Goal: Book appointment/travel/reservation

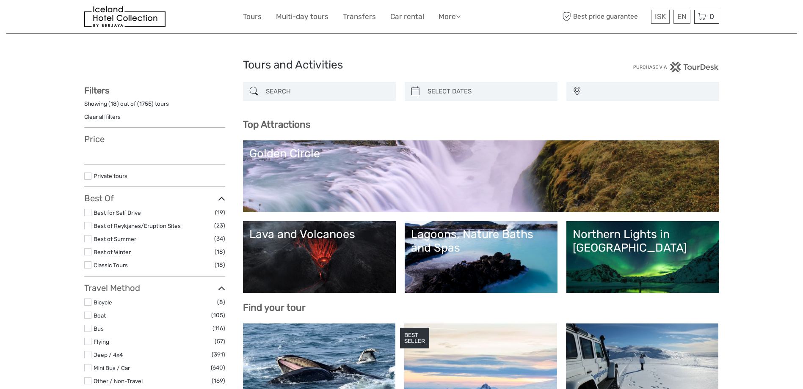
select select
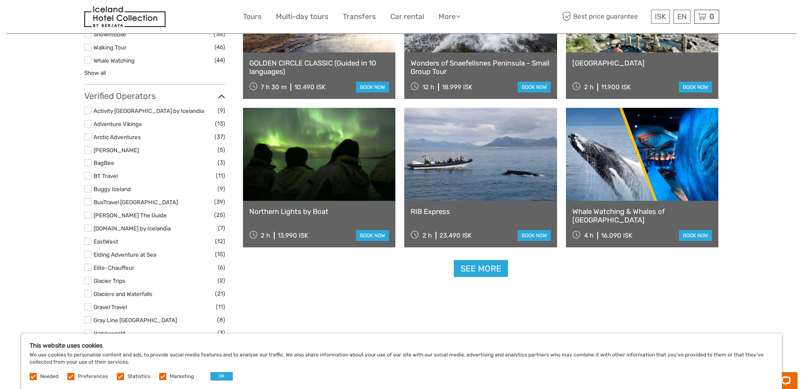
scroll to position [973, 0]
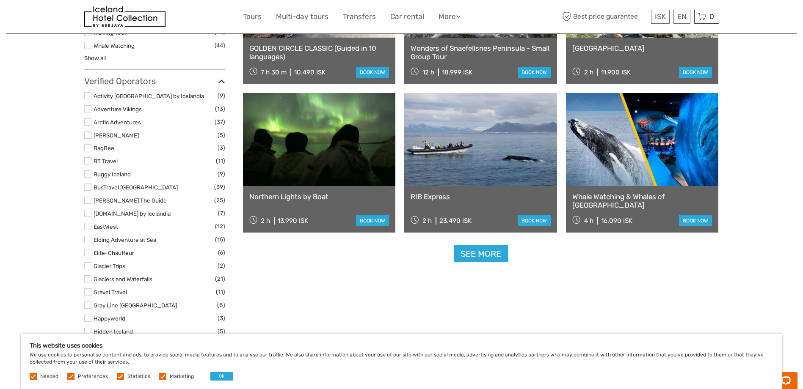
click at [494, 254] on link "See more" at bounding box center [481, 253] width 54 height 17
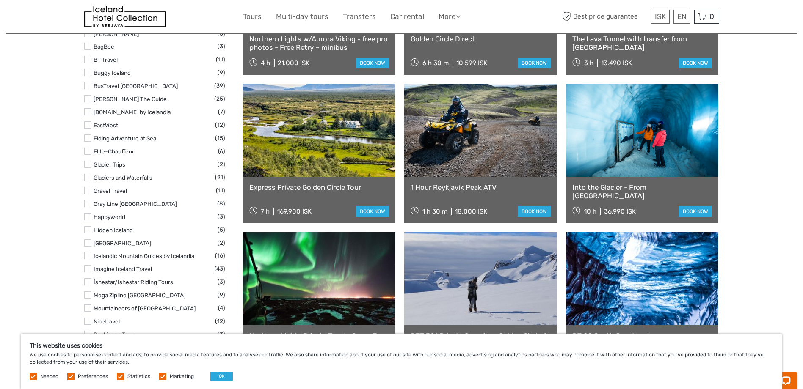
scroll to position [1058, 0]
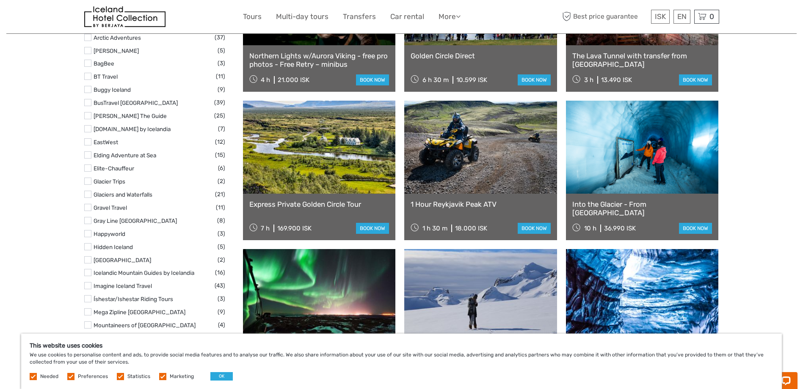
click at [648, 155] on link at bounding box center [642, 147] width 153 height 93
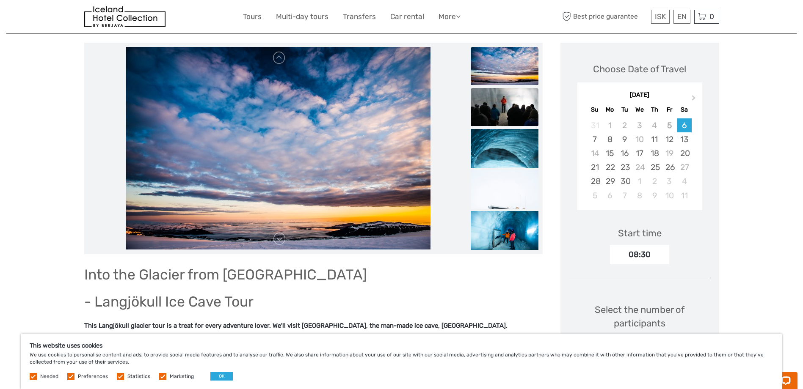
scroll to position [85, 0]
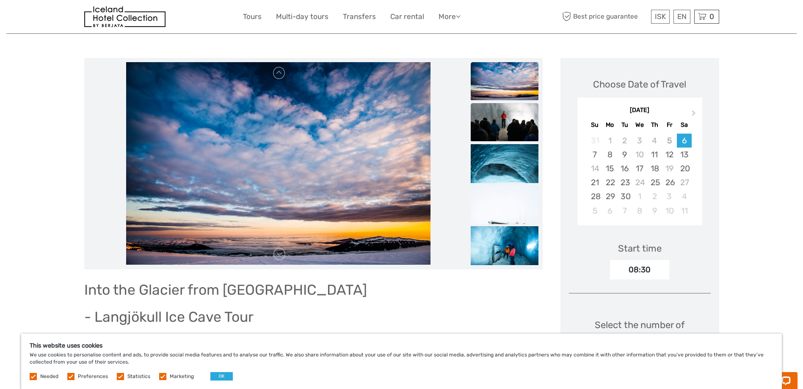
click at [504, 113] on img at bounding box center [505, 122] width 68 height 38
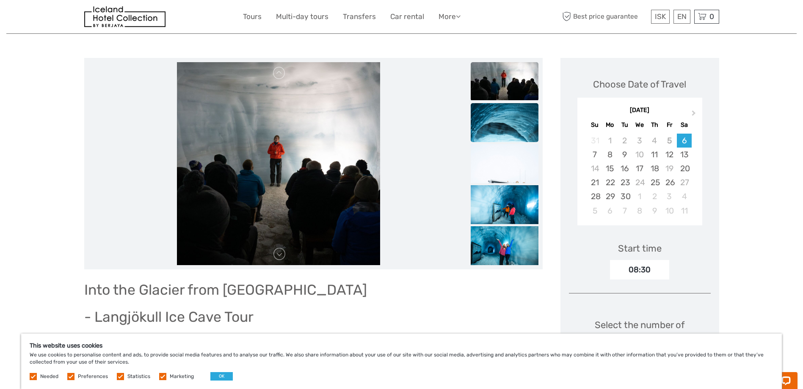
click at [517, 131] on img at bounding box center [505, 154] width 68 height 102
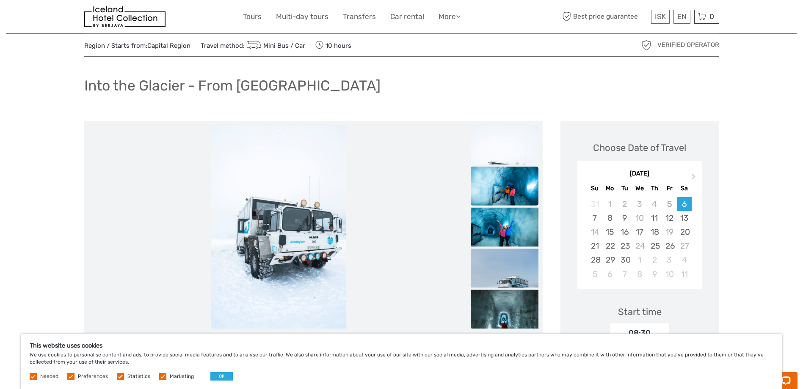
scroll to position [42, 0]
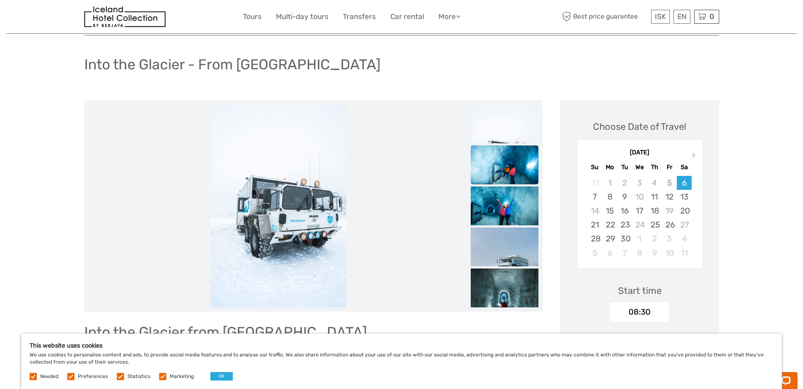
click at [506, 163] on img at bounding box center [505, 168] width 68 height 45
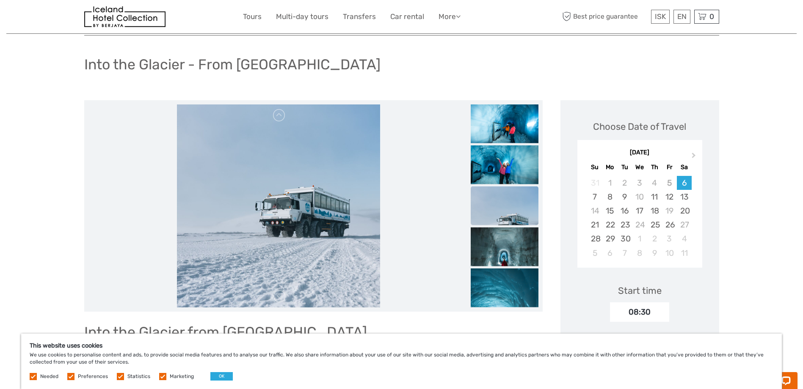
click at [512, 193] on img at bounding box center [505, 220] width 68 height 68
click at [524, 251] on img at bounding box center [505, 261] width 68 height 68
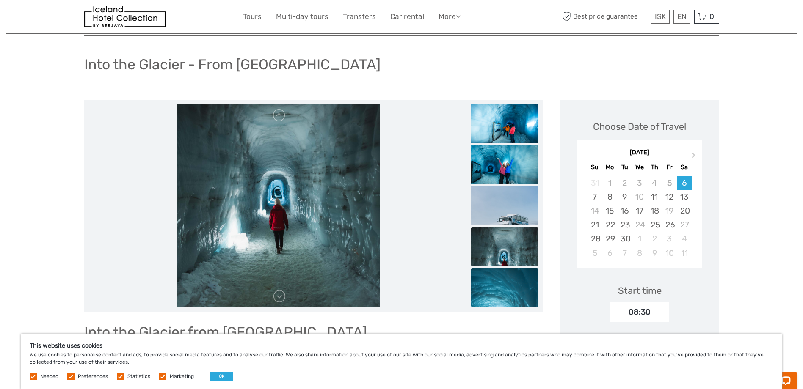
click at [526, 288] on img at bounding box center [505, 319] width 68 height 102
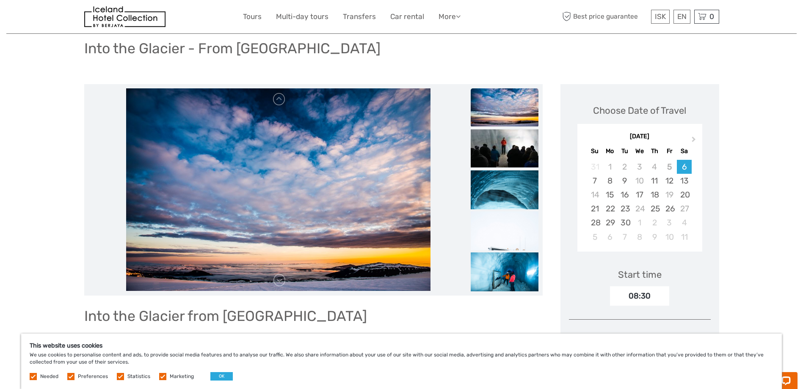
scroll to position [0, 0]
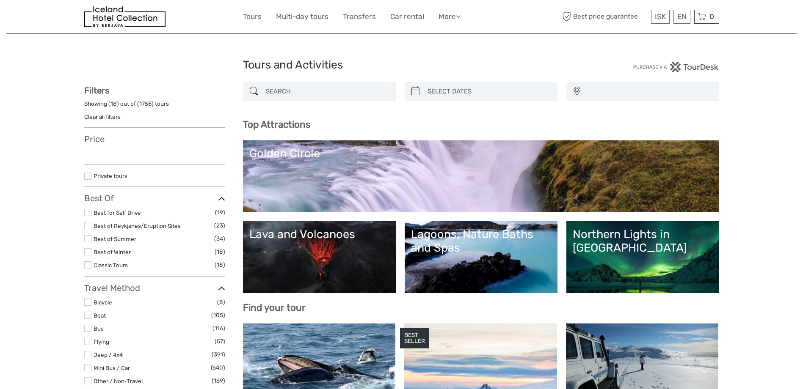
select select
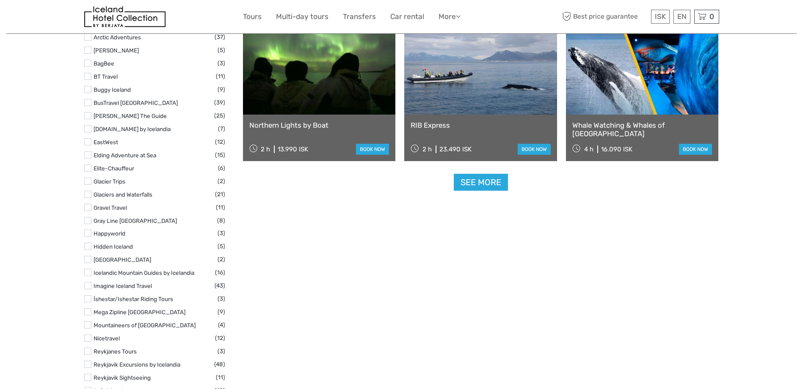
select select
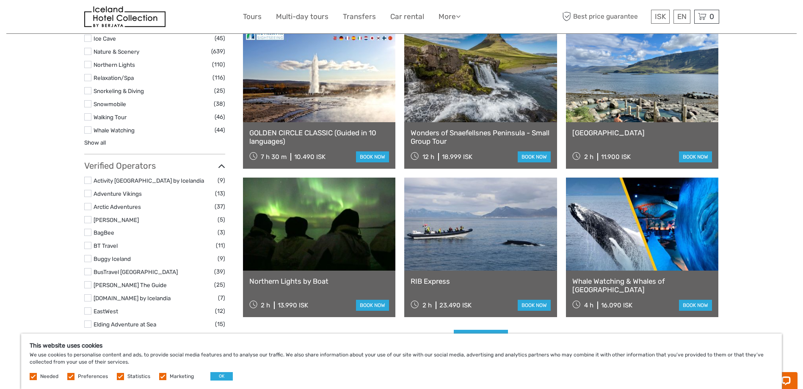
click at [454, 107] on link at bounding box center [480, 75] width 153 height 93
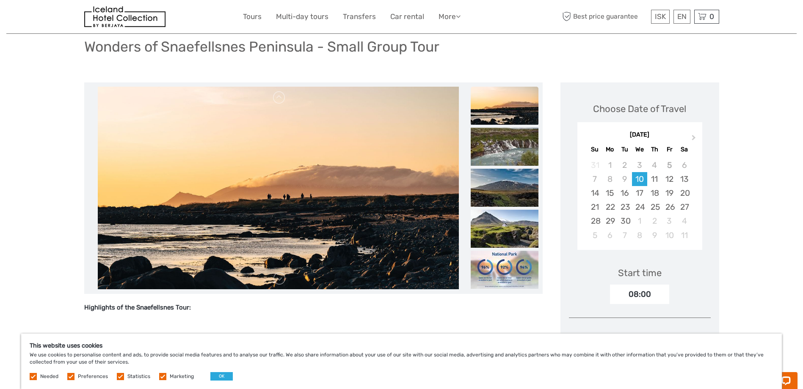
scroll to position [42, 0]
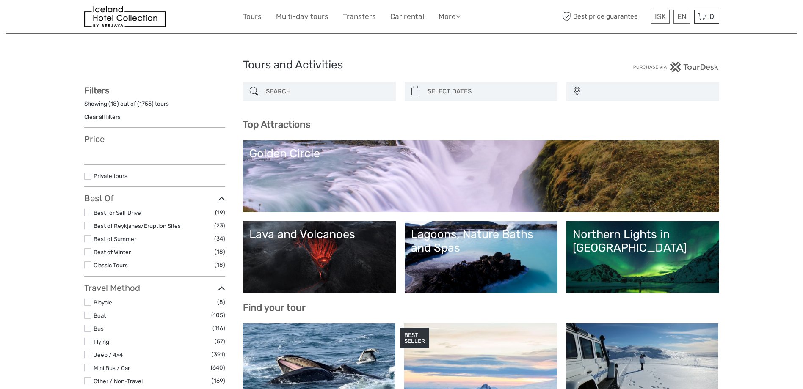
select select
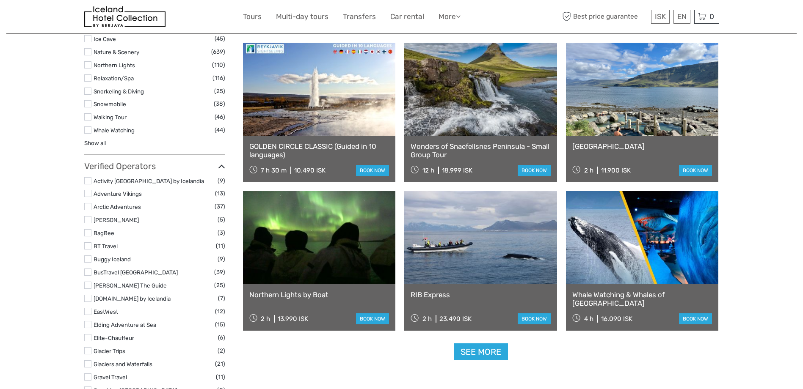
scroll to position [888, 0]
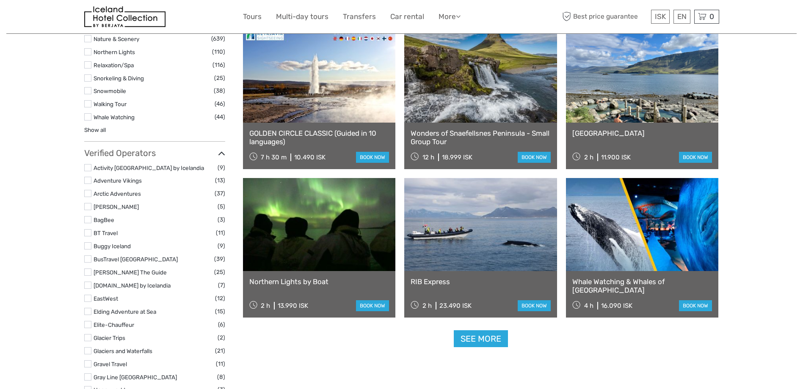
select select
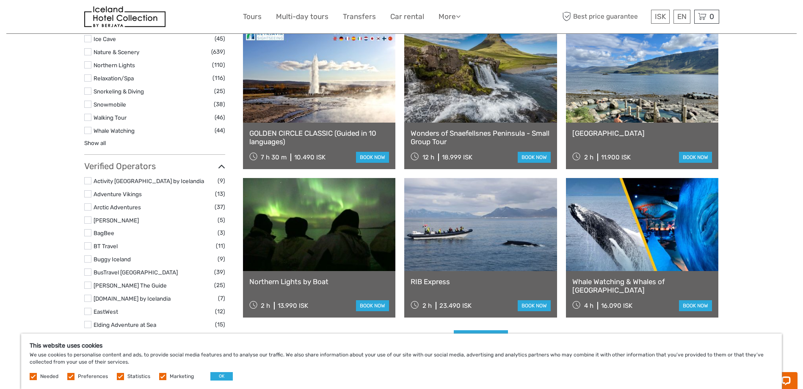
scroll to position [0, 0]
click at [316, 116] on link at bounding box center [319, 76] width 153 height 93
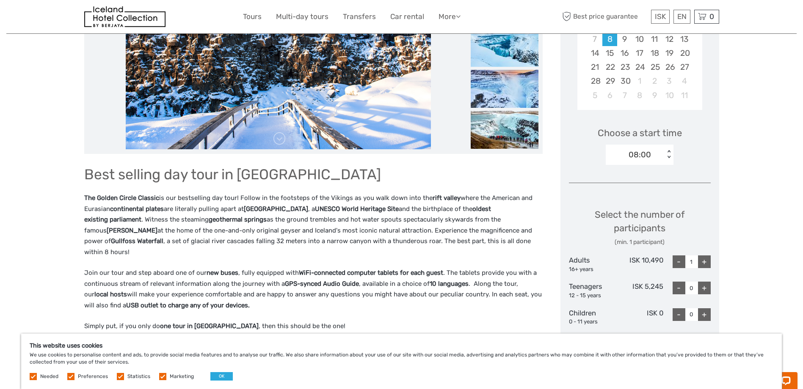
scroll to position [85, 0]
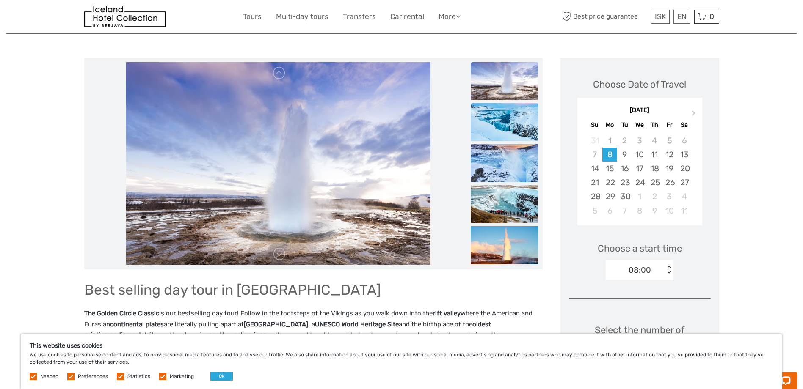
click at [502, 135] on img at bounding box center [505, 122] width 68 height 38
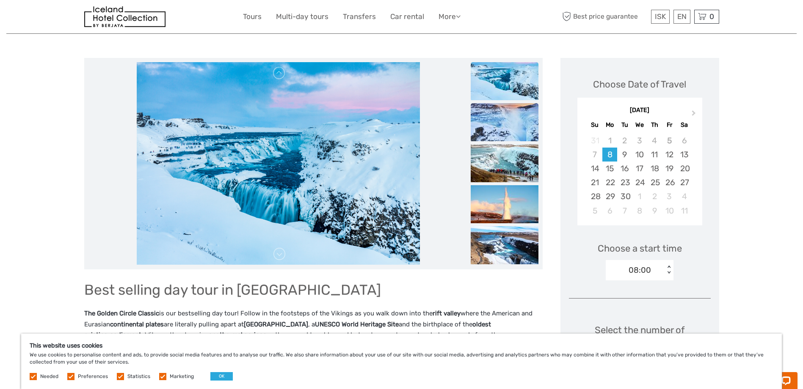
click at [503, 132] on img at bounding box center [505, 122] width 68 height 38
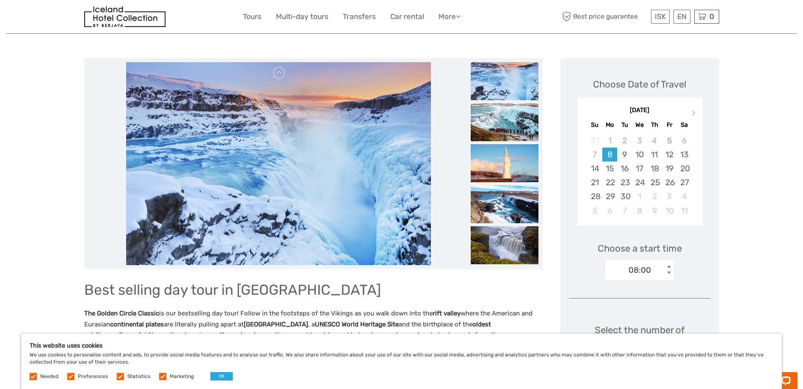
click at [501, 138] on img at bounding box center [505, 122] width 68 height 38
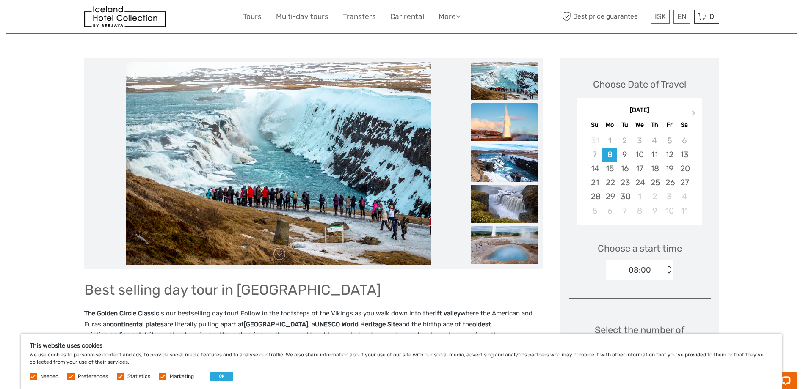
click at [498, 135] on img at bounding box center [505, 122] width 68 height 38
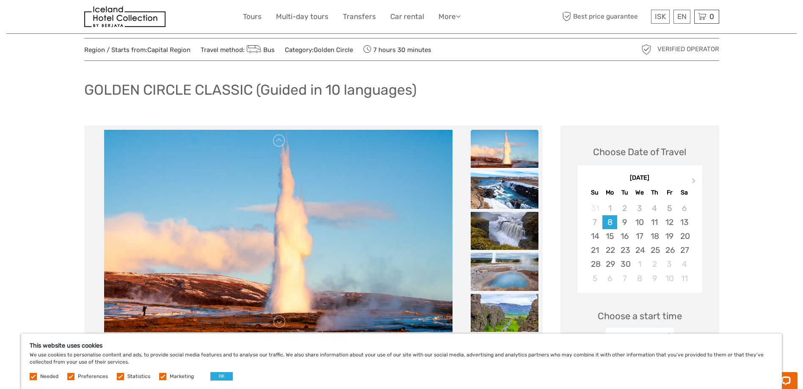
scroll to position [0, 0]
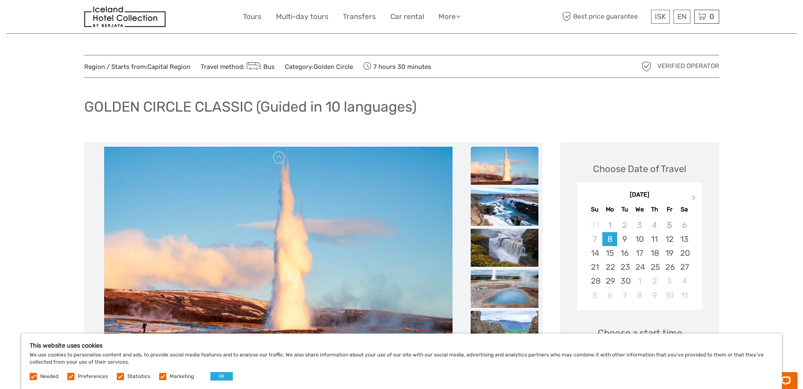
click at [524, 221] on img at bounding box center [505, 207] width 68 height 38
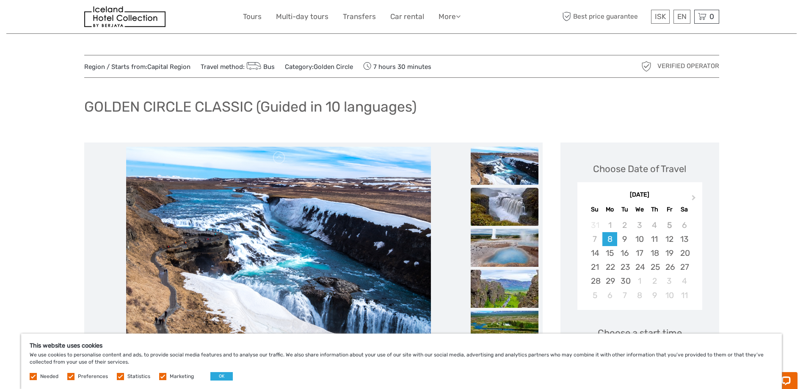
click at [520, 217] on img at bounding box center [505, 207] width 68 height 38
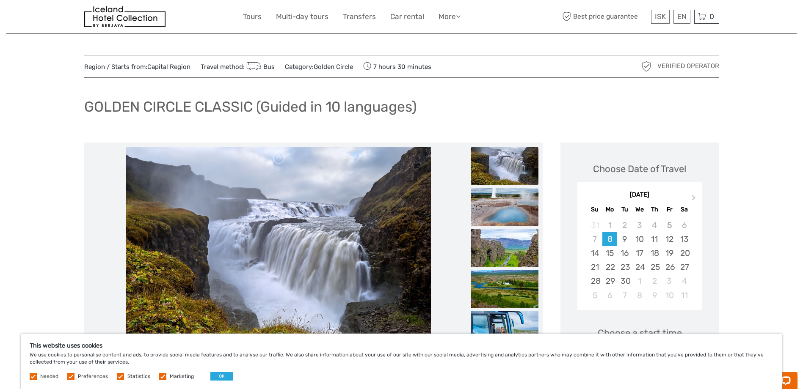
click at [511, 215] on img at bounding box center [505, 207] width 68 height 38
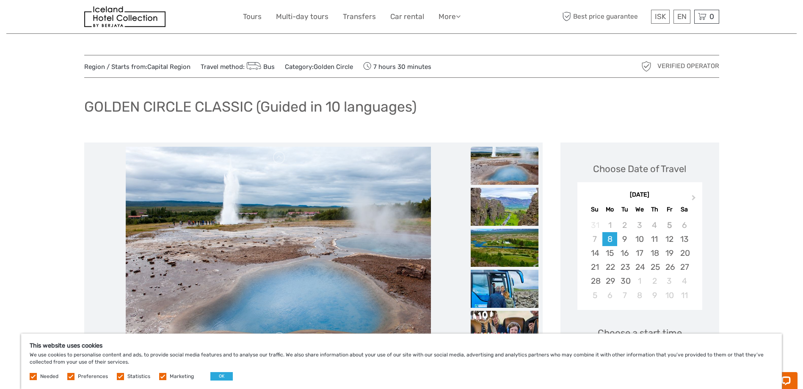
click at [508, 227] on ul at bounding box center [505, 24] width 68 height 904
click at [508, 240] on img at bounding box center [505, 248] width 68 height 38
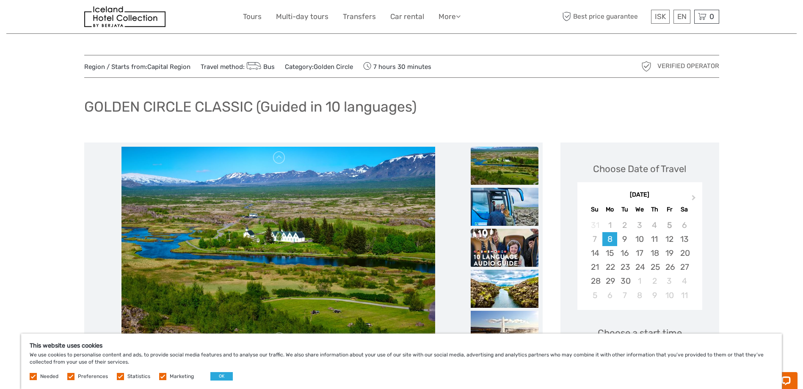
click at [502, 243] on img at bounding box center [505, 248] width 68 height 38
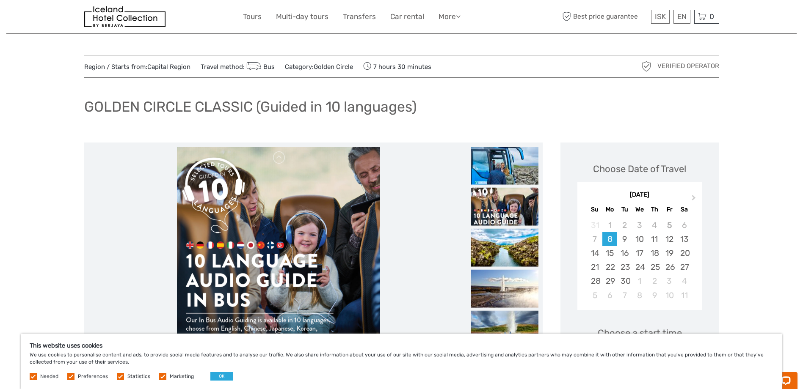
click at [502, 243] on img at bounding box center [505, 248] width 68 height 38
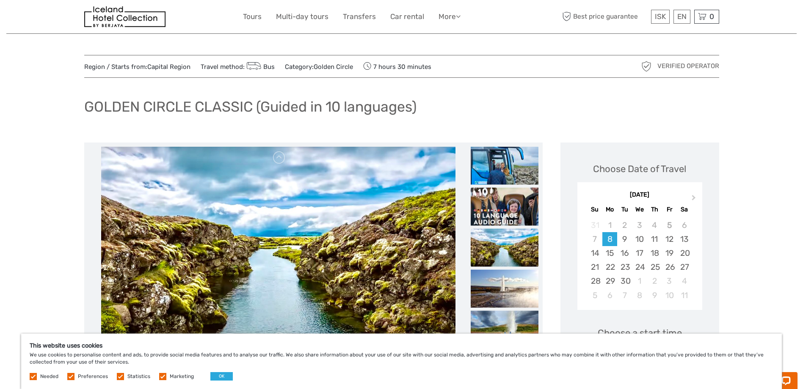
click at [501, 246] on img at bounding box center [505, 248] width 68 height 38
click at [513, 321] on img at bounding box center [505, 330] width 68 height 38
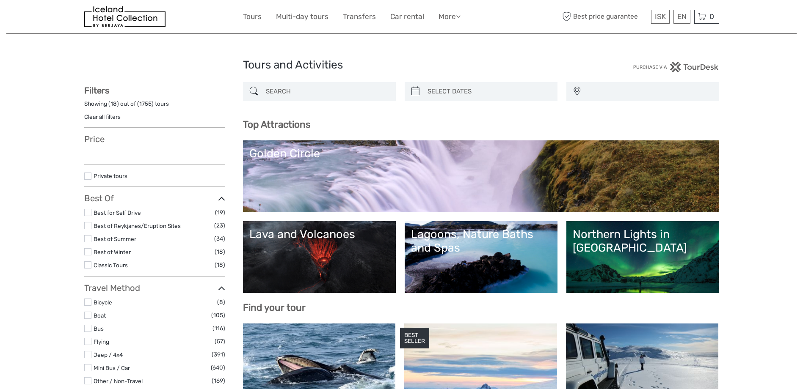
select select
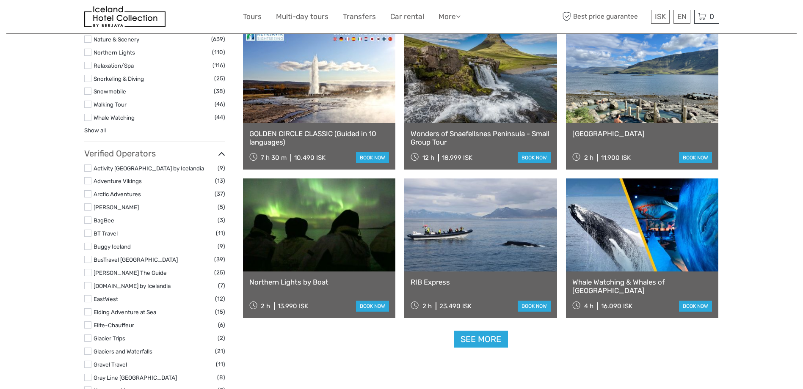
select select
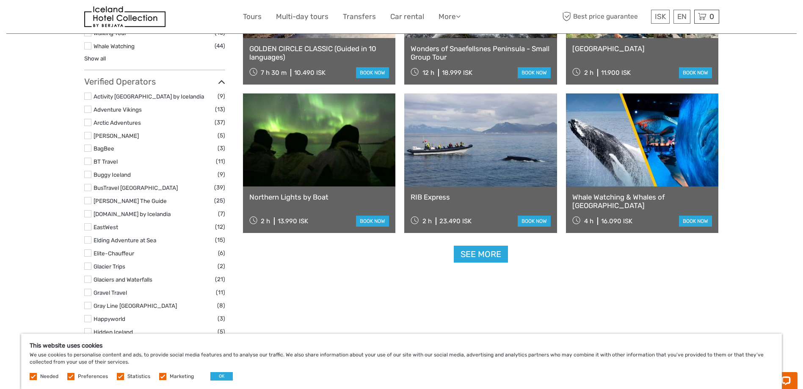
scroll to position [973, 0]
click at [338, 151] on link at bounding box center [319, 140] width 153 height 93
